Goal: Task Accomplishment & Management: Manage account settings

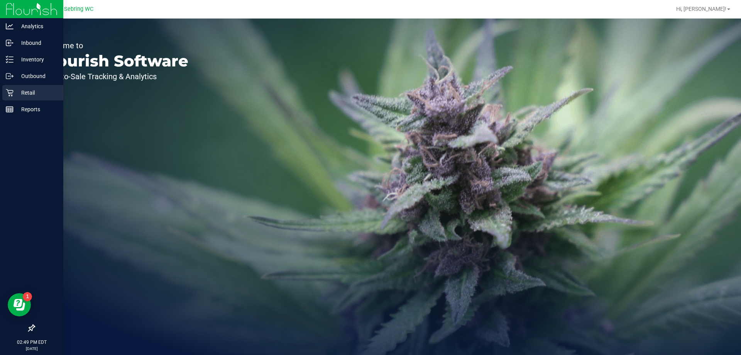
click at [4, 94] on div "Retail" at bounding box center [32, 92] width 61 height 15
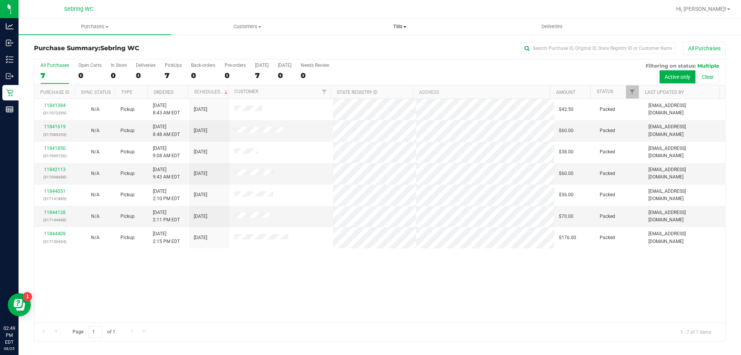
click at [398, 20] on uib-tab-heading "Tills Manage tills Reconcile e-payments" at bounding box center [400, 26] width 152 height 15
click at [379, 45] on li "Manage tills" at bounding box center [399, 46] width 152 height 9
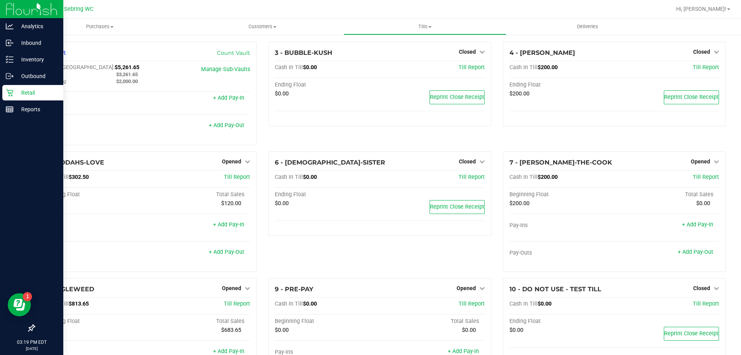
click at [3, 93] on div "Retail" at bounding box center [32, 92] width 61 height 15
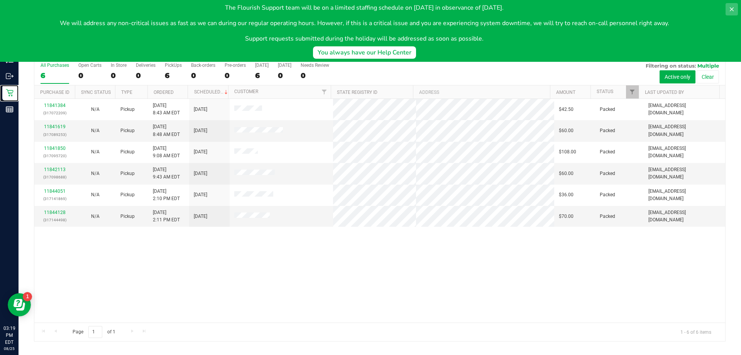
click at [727, 11] on button at bounding box center [732, 9] width 12 height 12
